Goal: Transaction & Acquisition: Download file/media

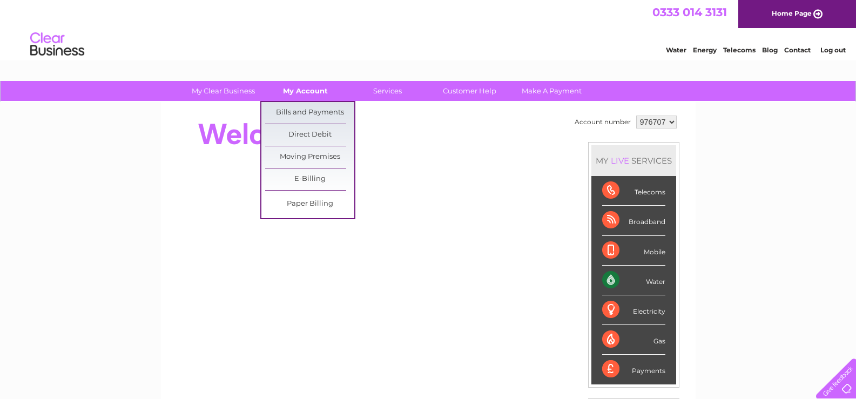
click at [290, 95] on link "My Account" at bounding box center [305, 91] width 89 height 20
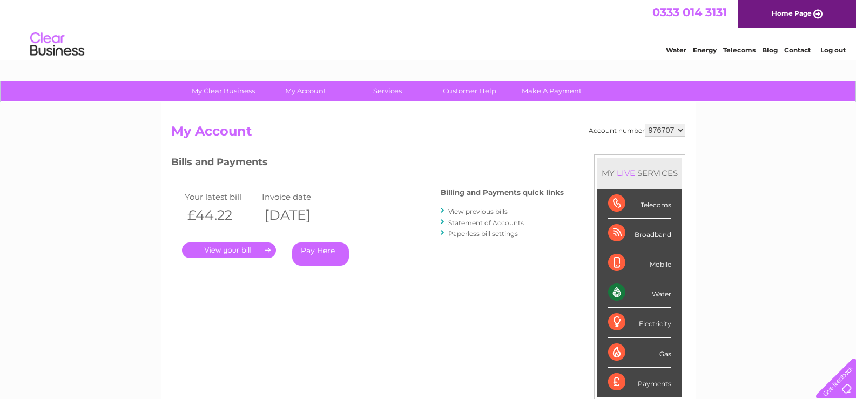
click at [491, 210] on link "View previous bills" at bounding box center [477, 211] width 59 height 8
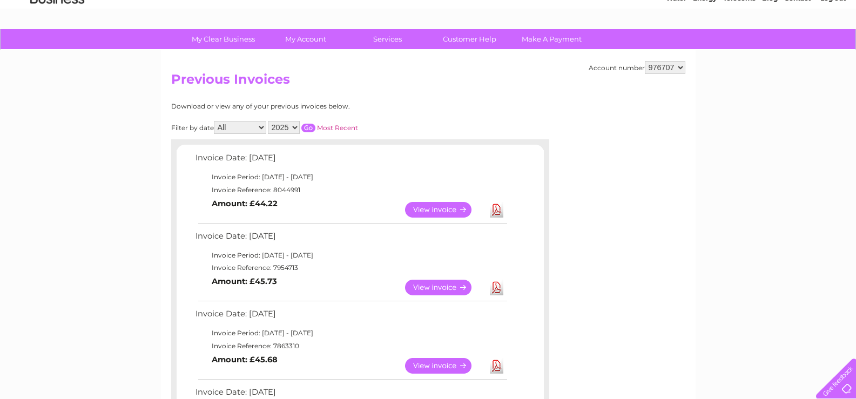
scroll to position [108, 0]
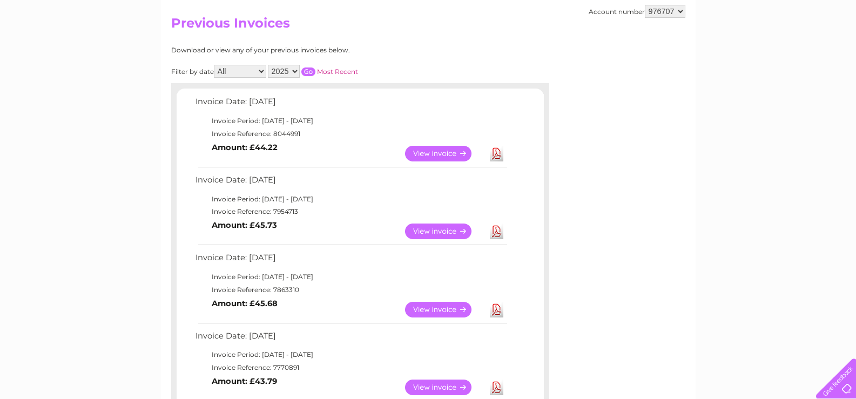
click at [500, 233] on link "Download" at bounding box center [497, 232] width 14 height 16
click at [494, 312] on link "Download" at bounding box center [497, 310] width 14 height 16
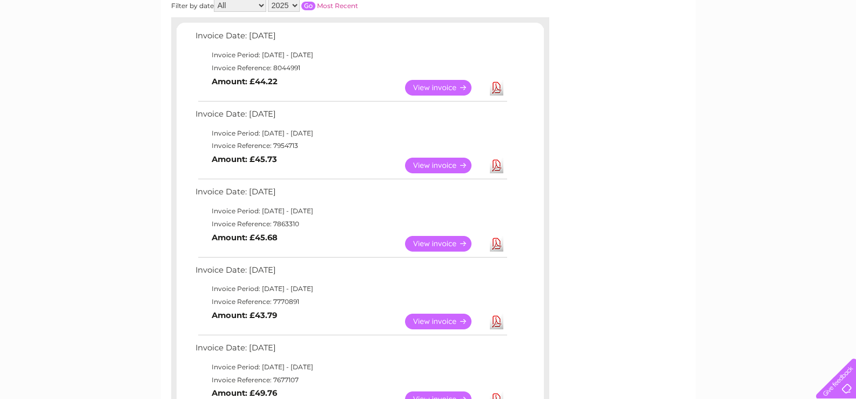
scroll to position [216, 0]
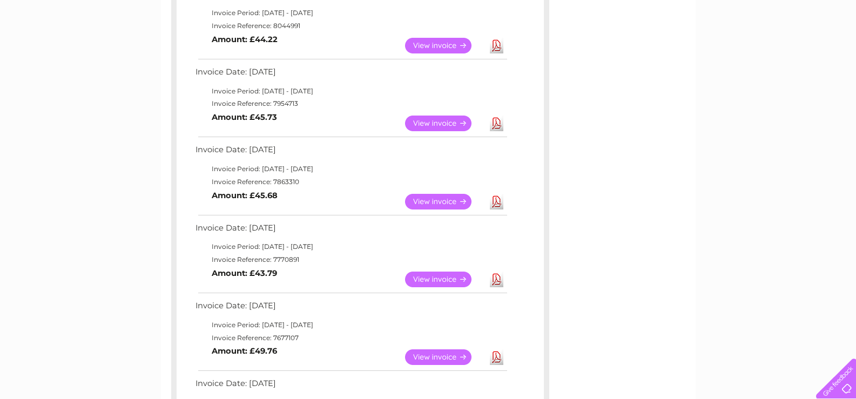
click at [494, 282] on link "Download" at bounding box center [497, 280] width 14 height 16
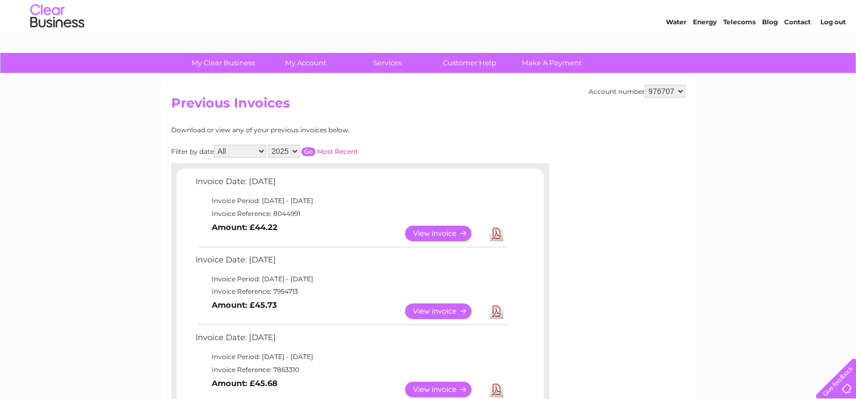
scroll to position [0, 0]
